Goal: Share content

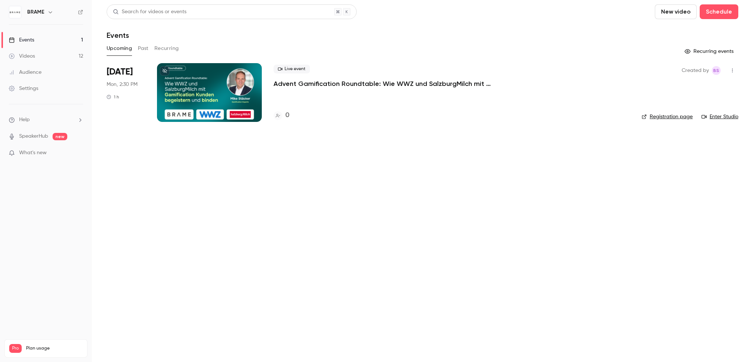
click at [303, 82] on p "Advent Gamification Roundtable: Wie WWZ und SalzburgMilch mit Gamification Kund…" at bounding box center [383, 83] width 221 height 9
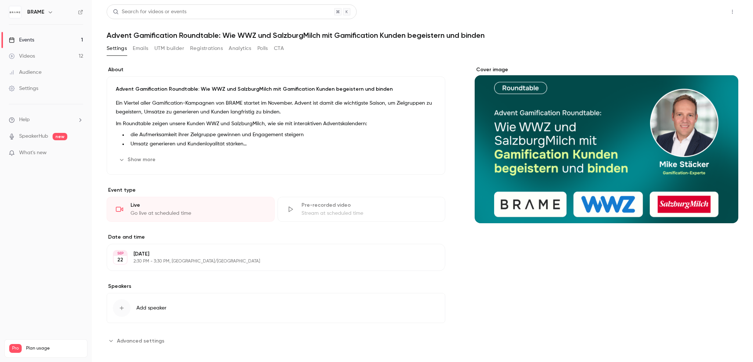
click at [709, 9] on button "Share" at bounding box center [705, 11] width 29 height 15
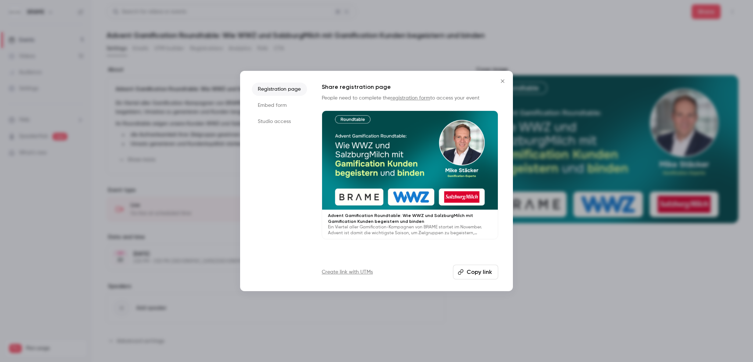
drag, startPoint x: 470, startPoint y: 275, endPoint x: 504, endPoint y: 172, distance: 108.5
click at [470, 275] on button "Copy link" at bounding box center [475, 272] width 45 height 15
click at [568, 63] on div at bounding box center [376, 181] width 753 height 362
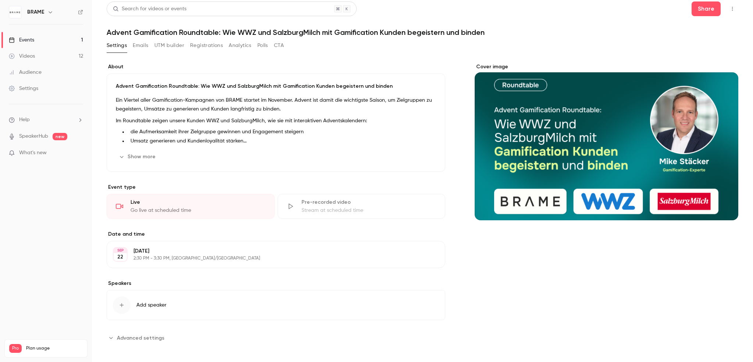
scroll to position [6, 0]
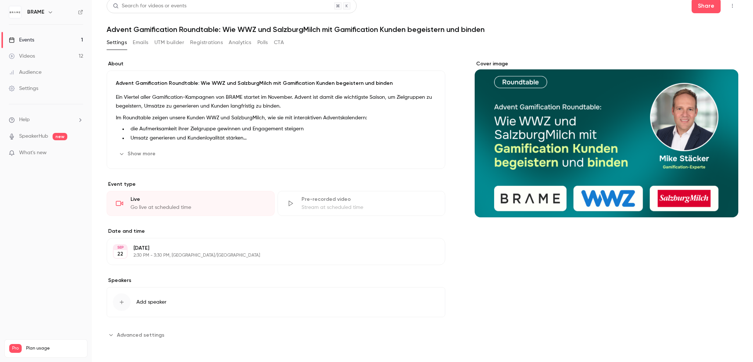
click at [36, 40] on link "Events 1" at bounding box center [46, 40] width 92 height 16
